Goal: Check status

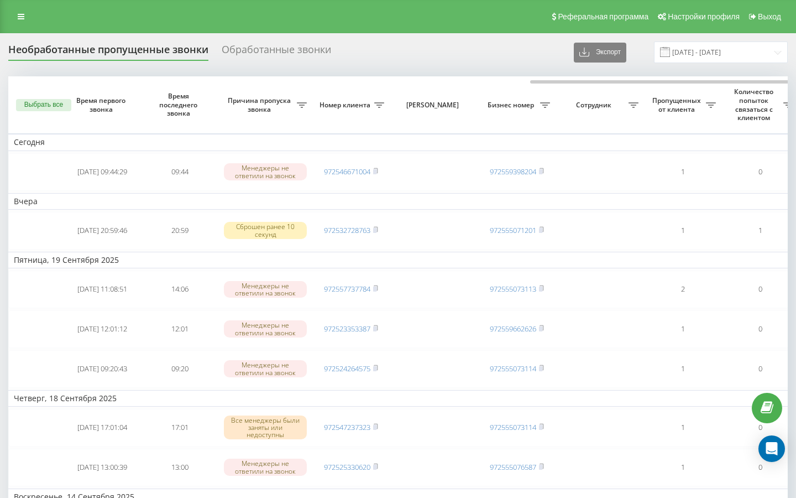
scroll to position [0, 306]
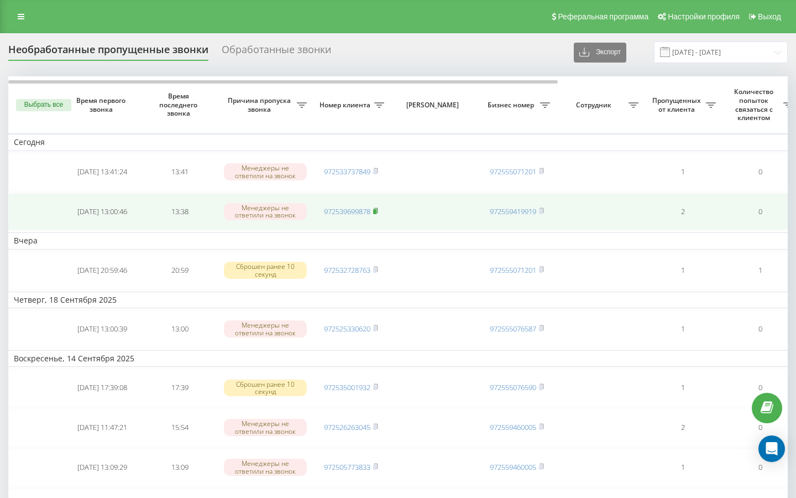
click at [377, 212] on rect at bounding box center [374, 211] width 3 height 5
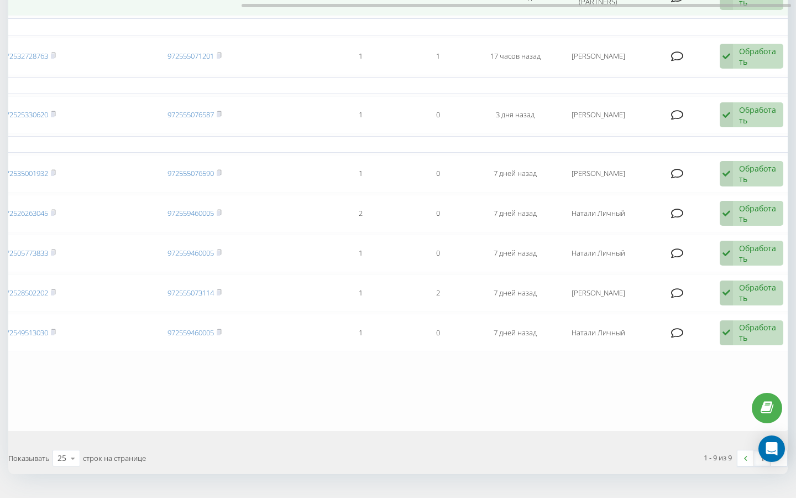
scroll to position [0, 326]
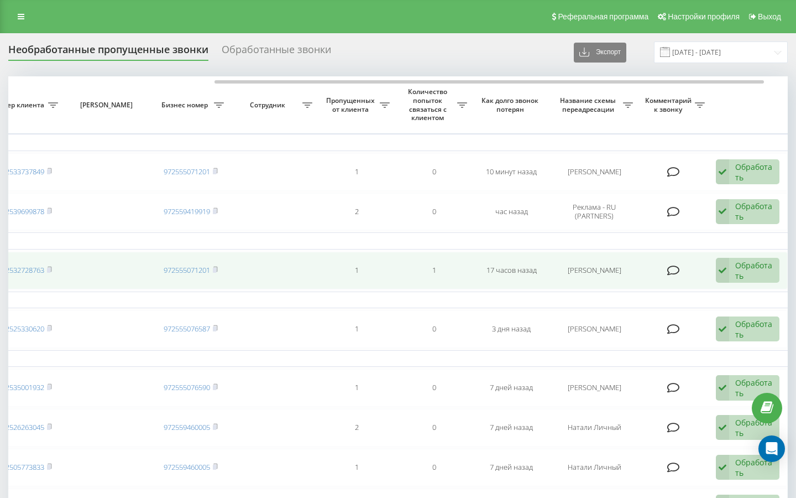
scroll to position [0, 191]
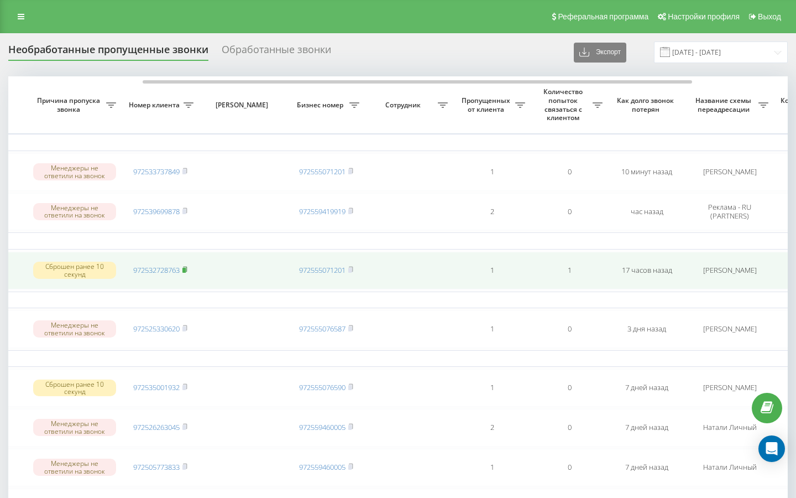
click at [186, 269] on rect at bounding box center [183, 270] width 3 height 5
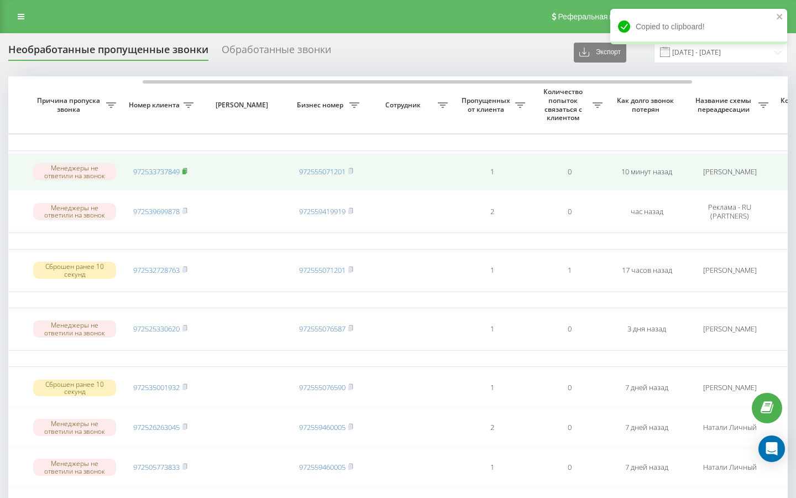
click at [187, 172] on icon at bounding box center [185, 170] width 4 height 5
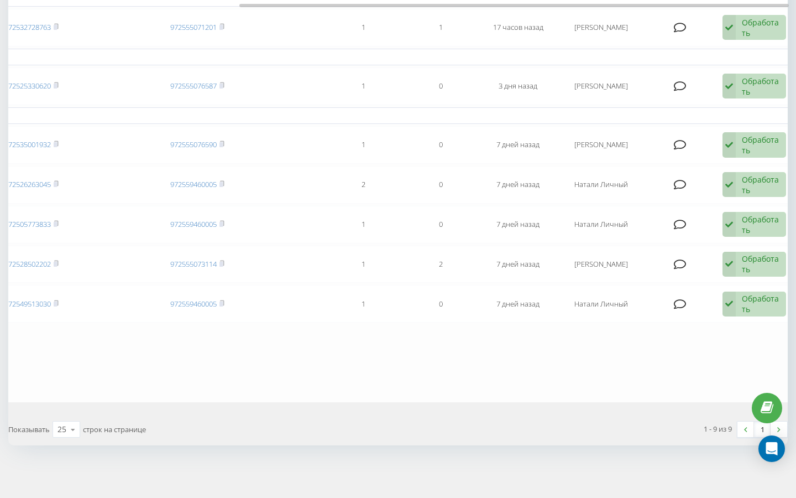
scroll to position [0, 323]
